Goal: Task Accomplishment & Management: Manage account settings

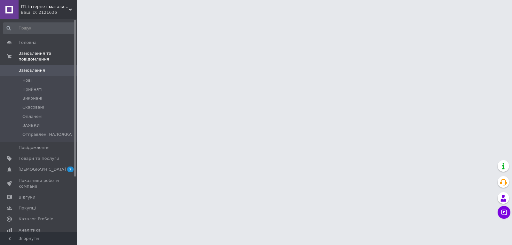
click at [31, 67] on span "Замовлення" at bounding box center [32, 70] width 27 height 6
click at [36, 52] on span "Замовлення та повідомлення" at bounding box center [48, 57] width 58 height 12
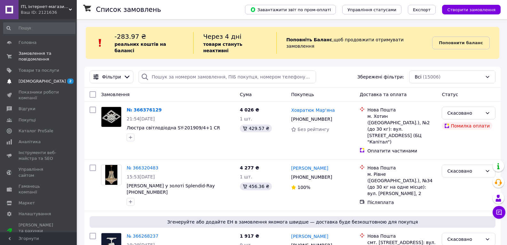
click at [34, 81] on span "[DEMOGRAPHIC_DATA]" at bounding box center [42, 81] width 47 height 6
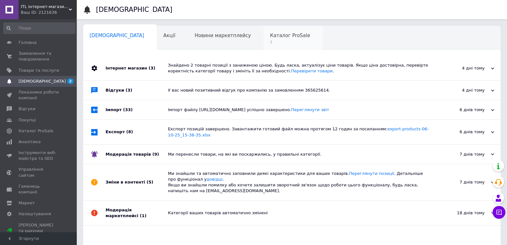
click at [263, 39] on div "Каталог ProSale 2" at bounding box center [292, 38] width 59 height 24
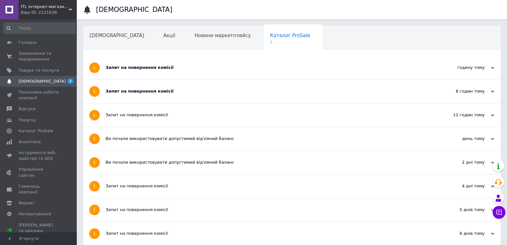
click at [181, 66] on div "Запит на повернення комісії" at bounding box center [268, 68] width 325 height 6
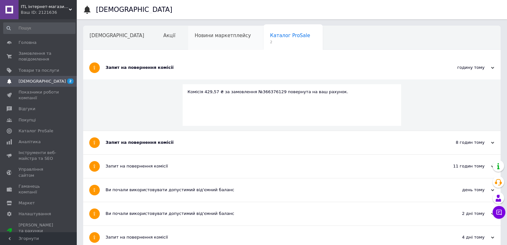
click at [209, 41] on div "Новини маркетплейсу" at bounding box center [225, 38] width 75 height 24
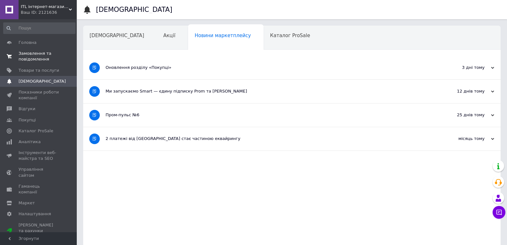
click at [36, 56] on span "Замовлення та повідомлення" at bounding box center [39, 57] width 41 height 12
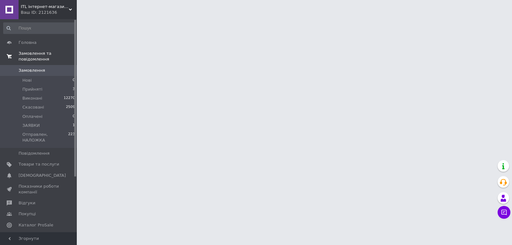
click at [45, 52] on span "Замовлення та повідомлення" at bounding box center [48, 57] width 58 height 12
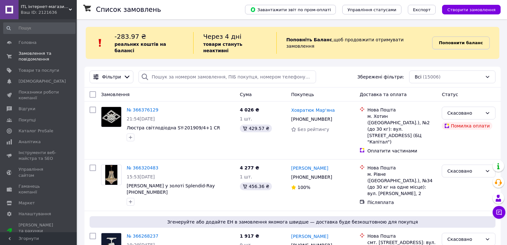
click at [458, 42] on b "Поповнити баланс" at bounding box center [461, 42] width 44 height 5
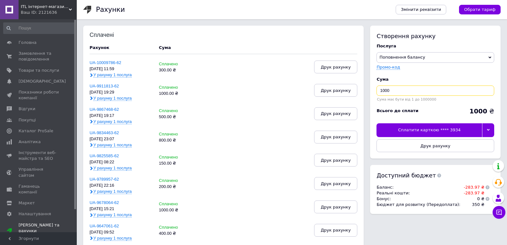
click at [427, 91] on input "1000" at bounding box center [435, 90] width 118 height 10
type input "300"
click at [489, 130] on icon at bounding box center [488, 129] width 3 height 3
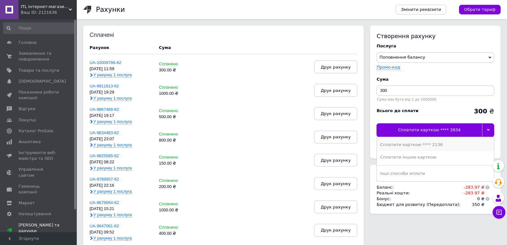
click at [429, 145] on div "Сплатити карткою **** 2136" at bounding box center [435, 145] width 111 height 6
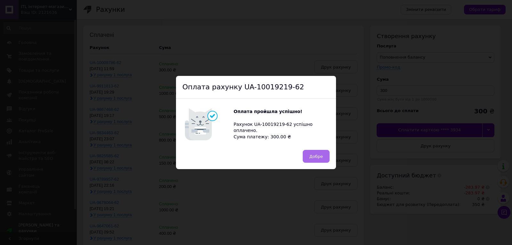
click at [309, 155] on span "Добре" at bounding box center [315, 156] width 13 height 5
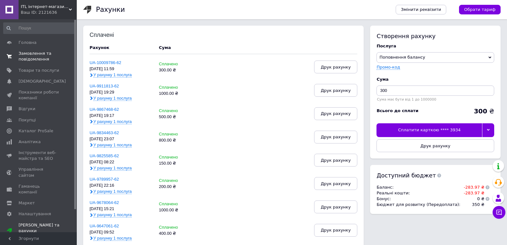
click at [36, 56] on span "Замовлення та повідомлення" at bounding box center [39, 57] width 41 height 12
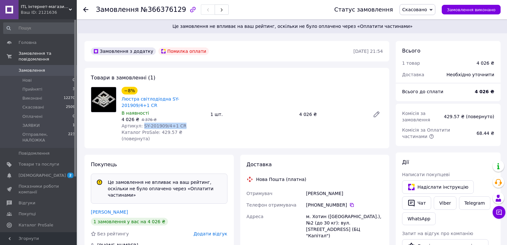
drag, startPoint x: 141, startPoint y: 119, endPoint x: 181, endPoint y: 120, distance: 40.6
click at [181, 122] on div "Артикул: SY-201909/4+1 CR" at bounding box center [164, 125] width 84 height 6
copy span "SY-201909/4+1 CR"
click at [252, 45] on div "Замовлення з додатку Помилка оплати [DATE] 21:54" at bounding box center [236, 51] width 305 height 20
click at [270, 52] on div "Замовлення з додатку Помилка оплати" at bounding box center [222, 51] width 264 height 10
